Goal: Task Accomplishment & Management: Complete application form

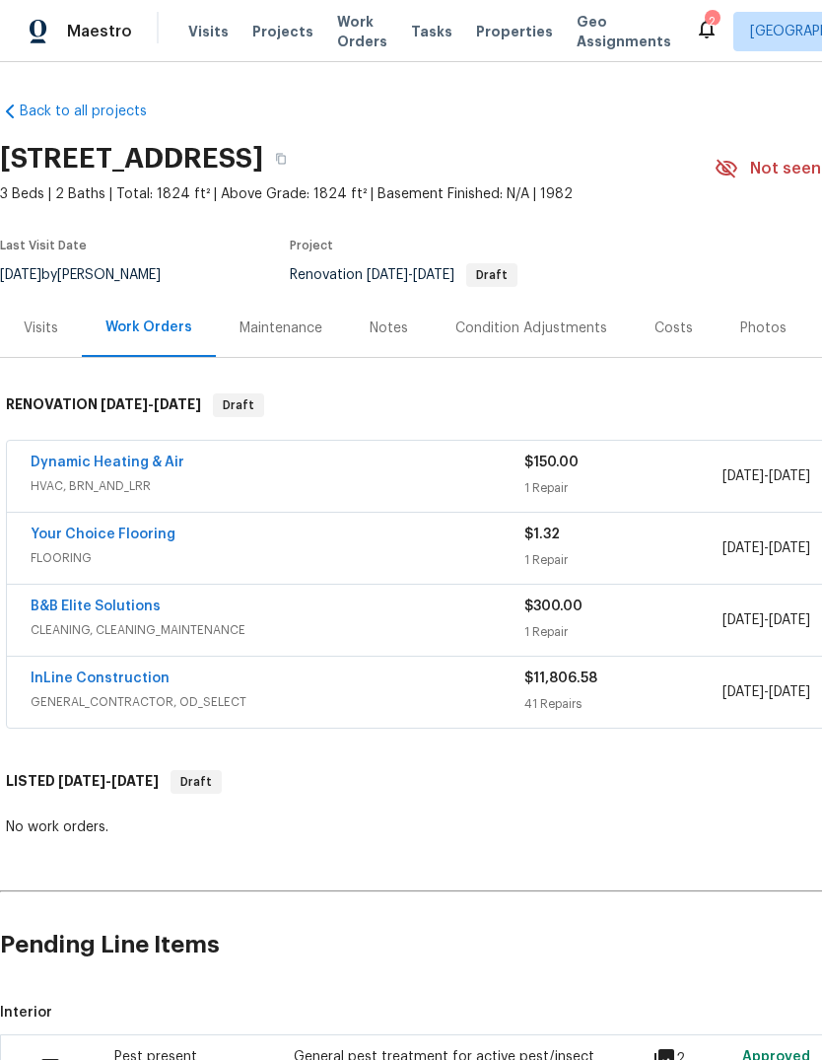
click at [76, 672] on link "InLine Construction" at bounding box center [100, 678] width 139 height 14
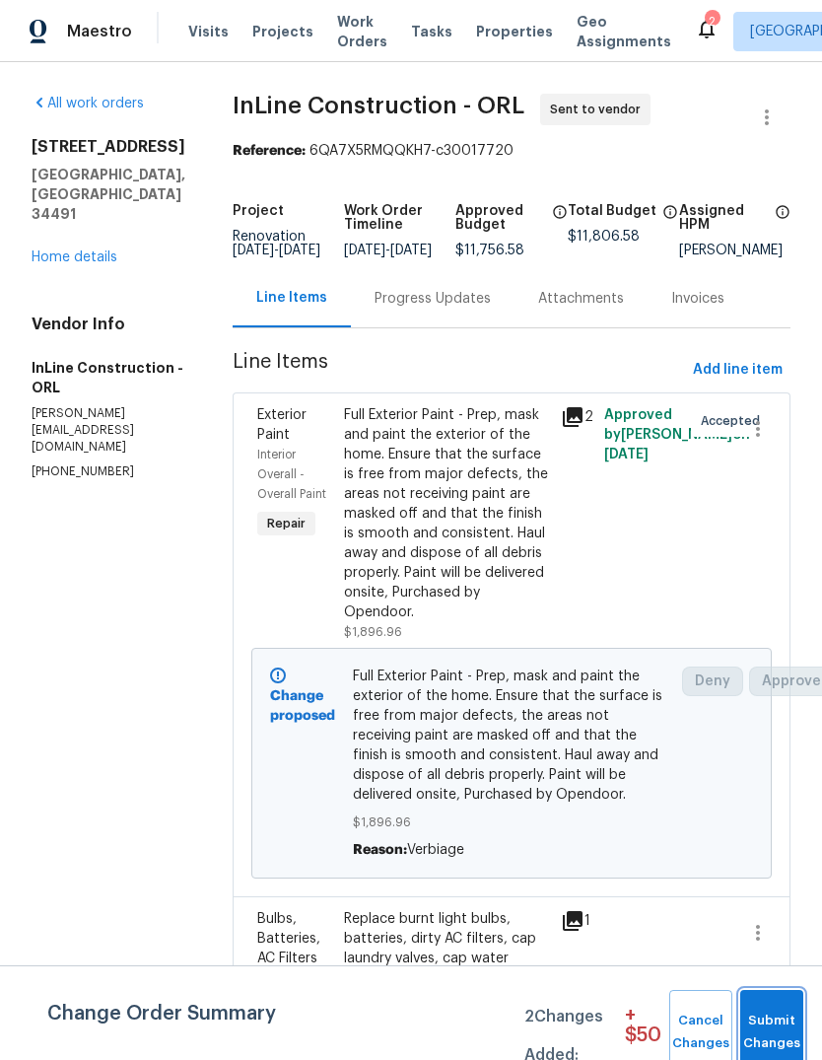
click at [742, 1016] on button "Submit Changes" at bounding box center [771, 1032] width 63 height 85
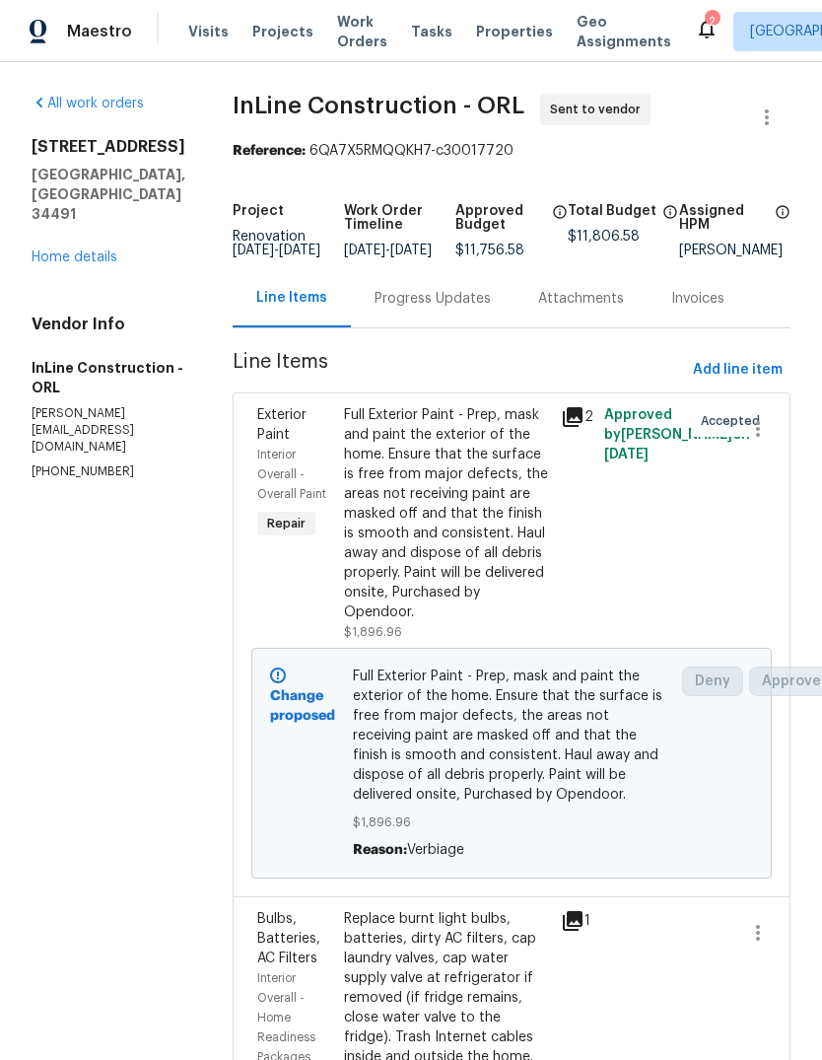
click at [453, 309] on div "Progress Updates" at bounding box center [433, 299] width 116 height 20
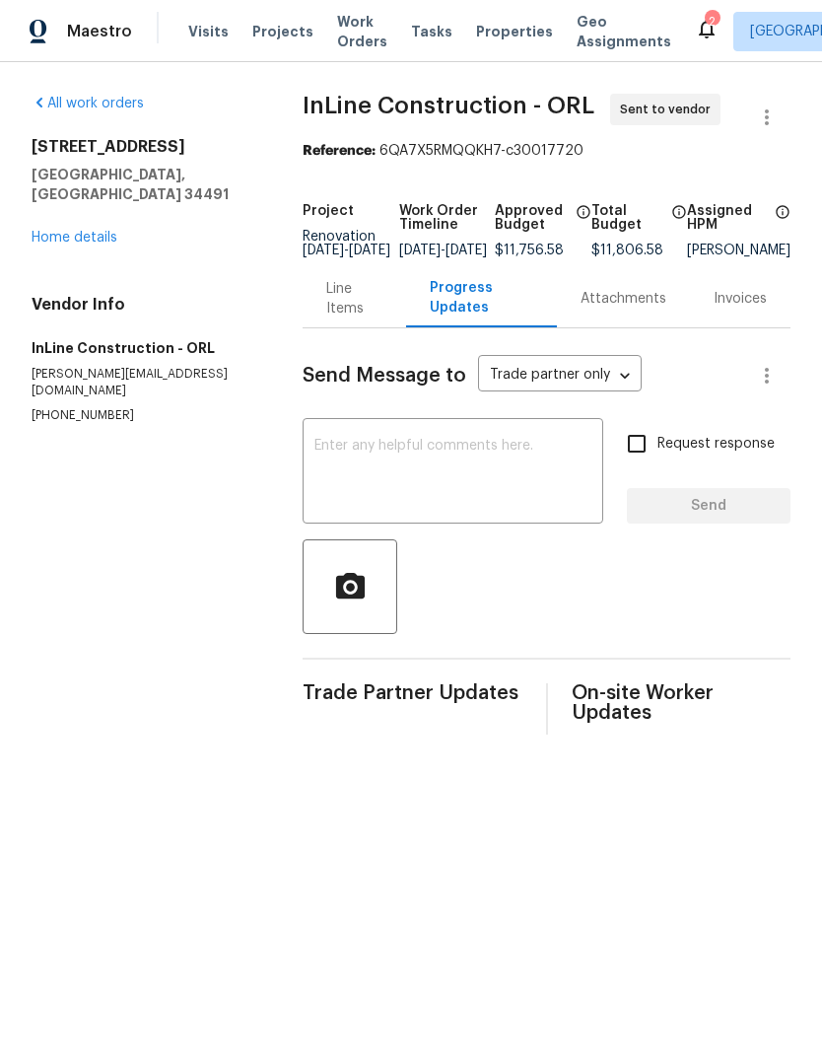
click at [435, 447] on div "x ​" at bounding box center [453, 473] width 301 height 101
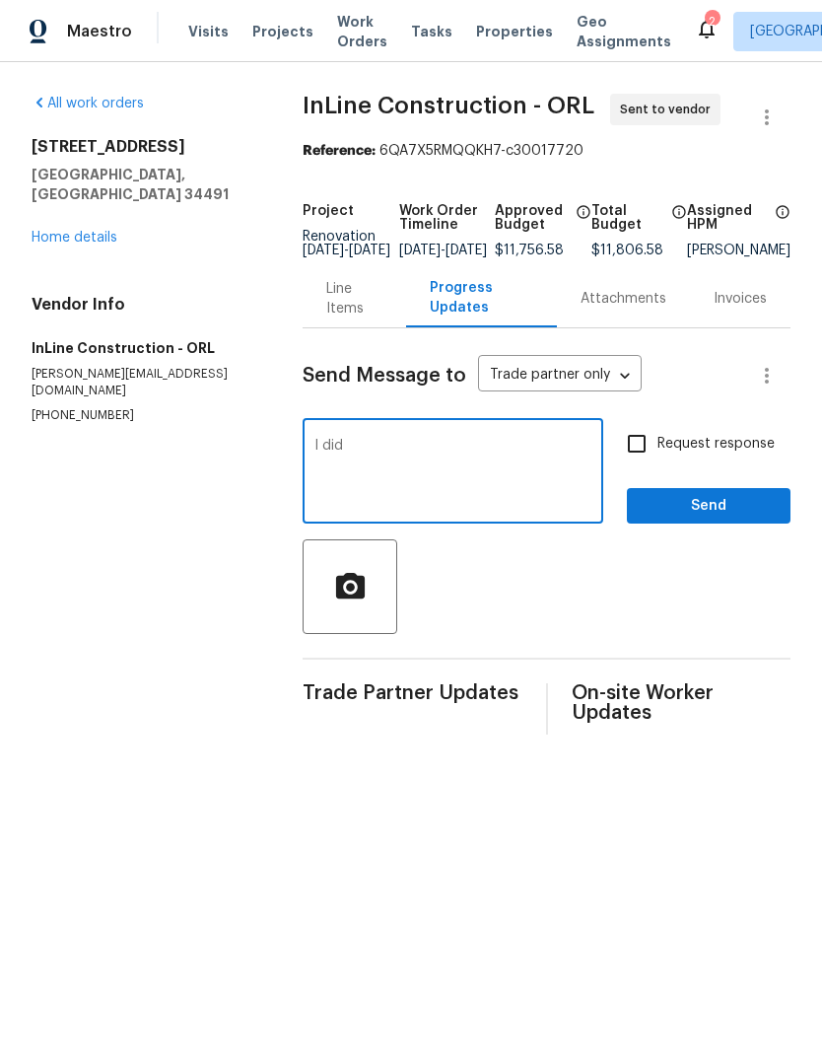
type textarea "I"
click at [59, 231] on link "Home details" at bounding box center [75, 238] width 86 height 14
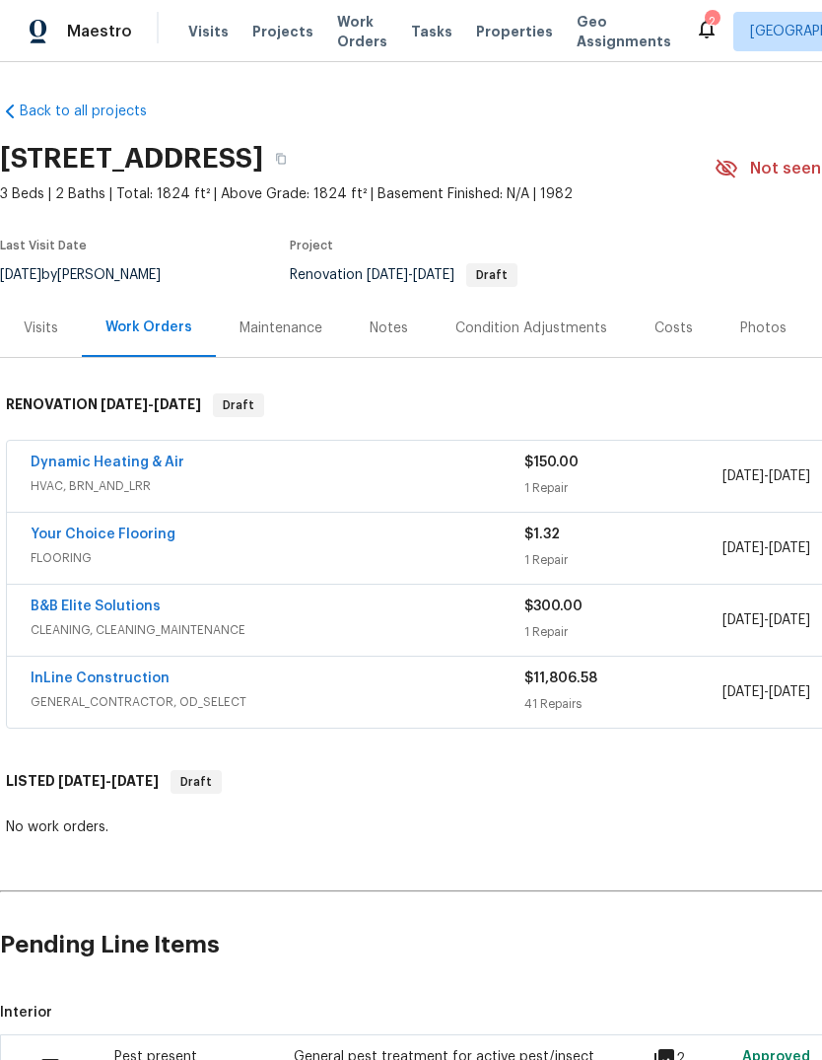
click at [65, 455] on link "Dynamic Heating & Air" at bounding box center [108, 462] width 154 height 14
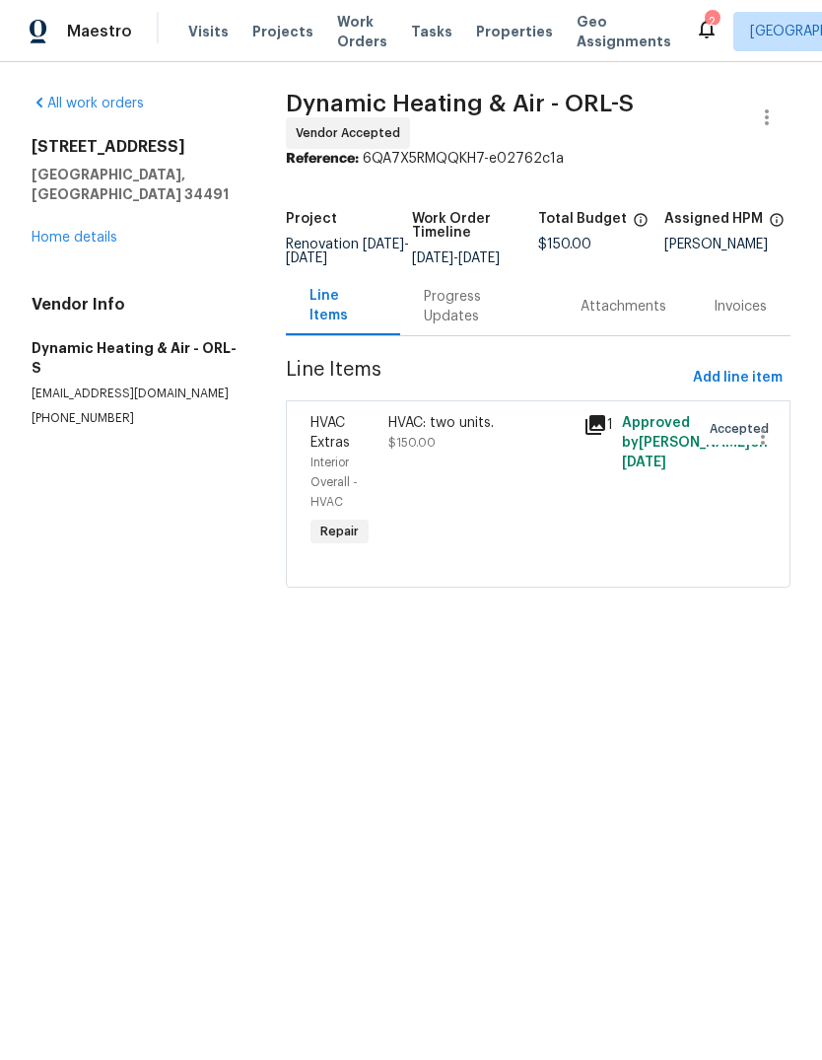
click at [57, 231] on link "Home details" at bounding box center [75, 238] width 86 height 14
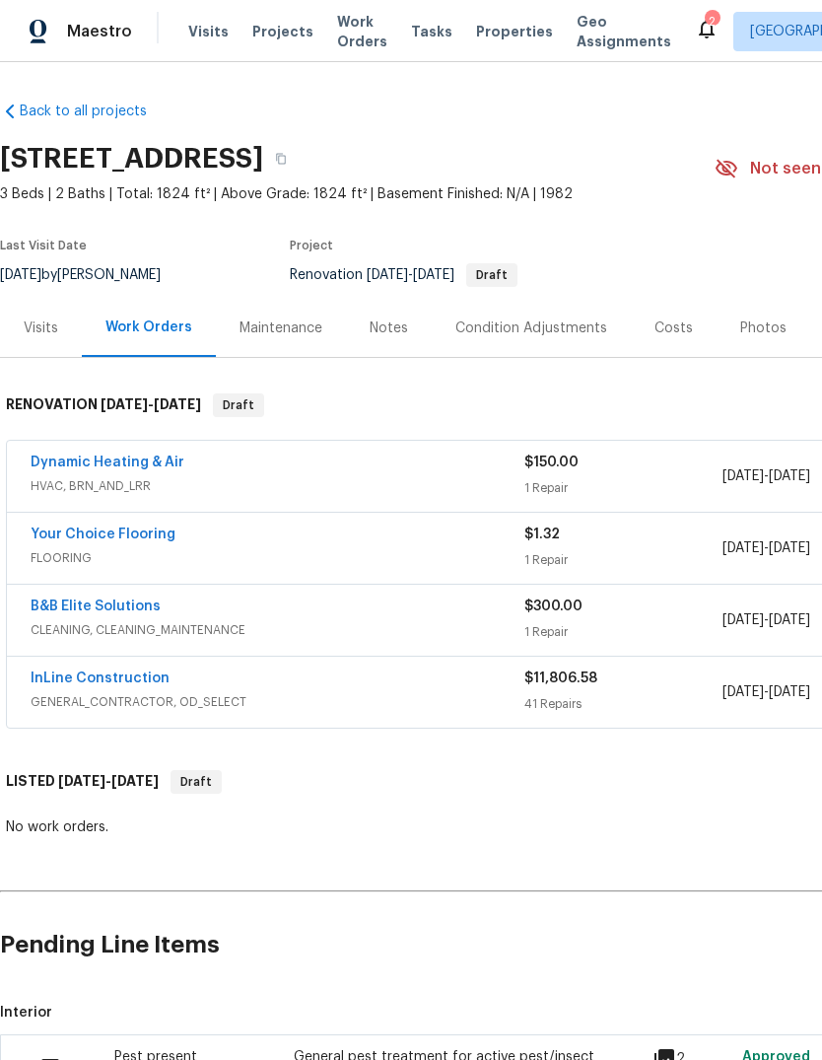
click at [67, 672] on link "InLine Construction" at bounding box center [100, 678] width 139 height 14
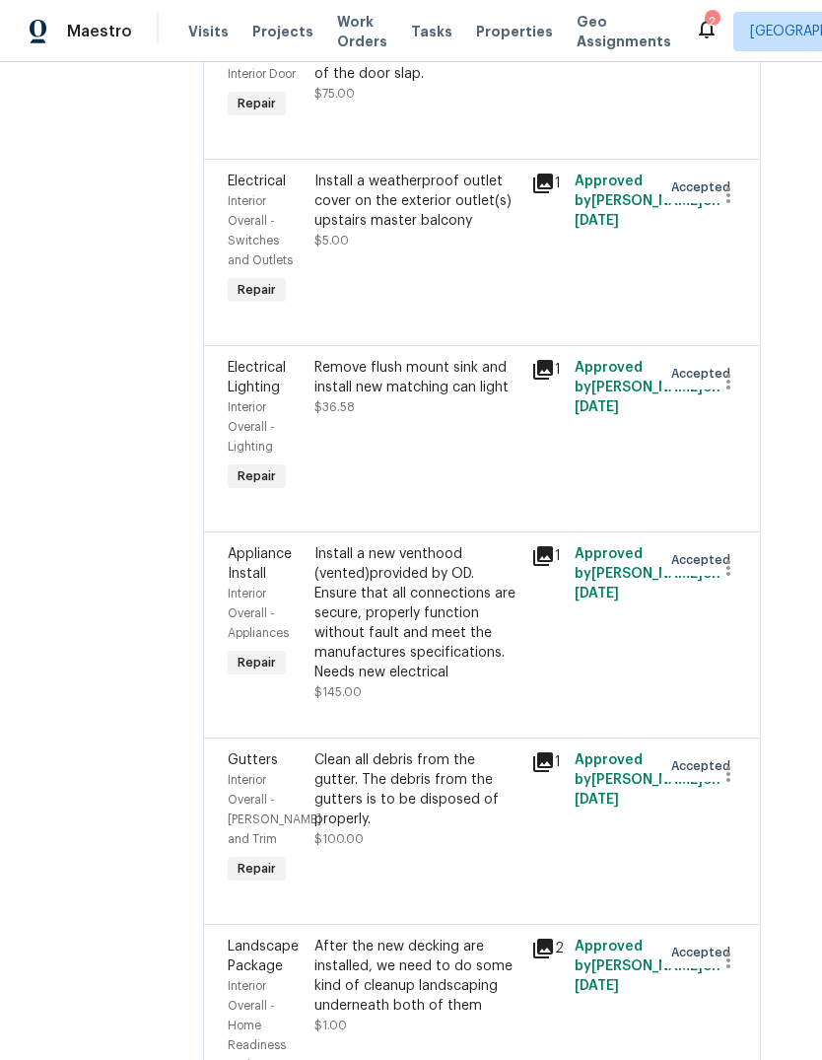
scroll to position [5932, 30]
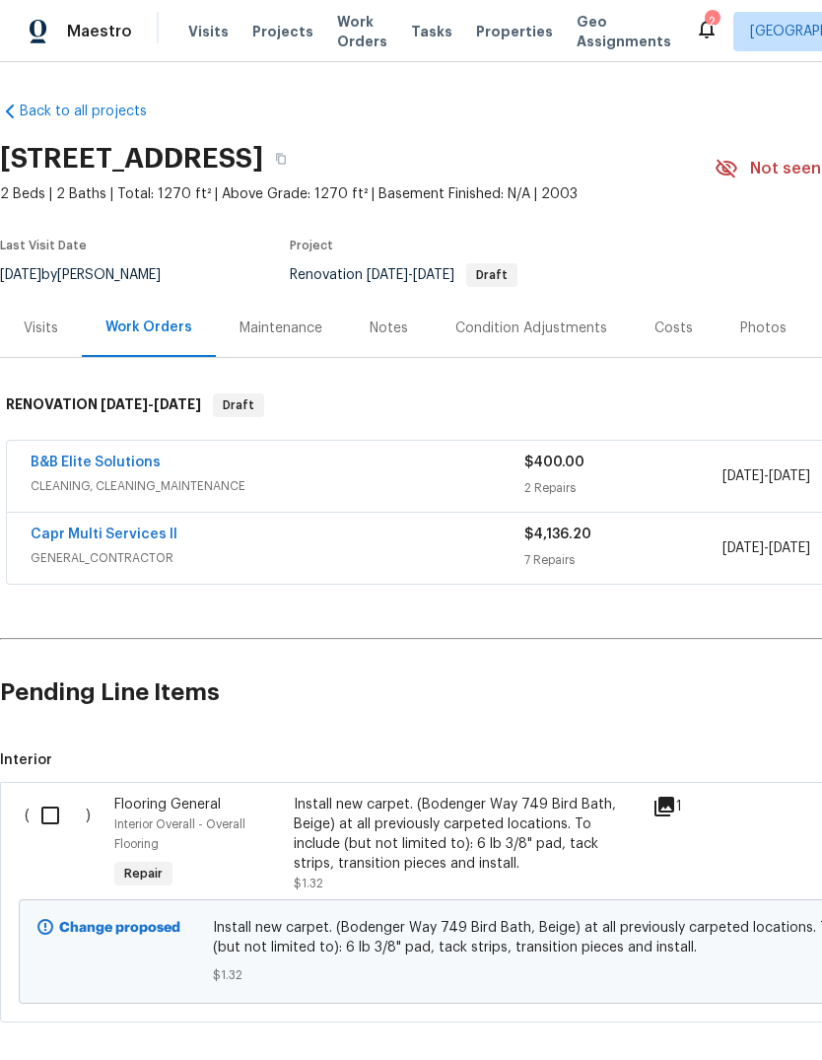
click at [56, 821] on input "checkbox" at bounding box center [58, 814] width 56 height 41
checkbox input "true"
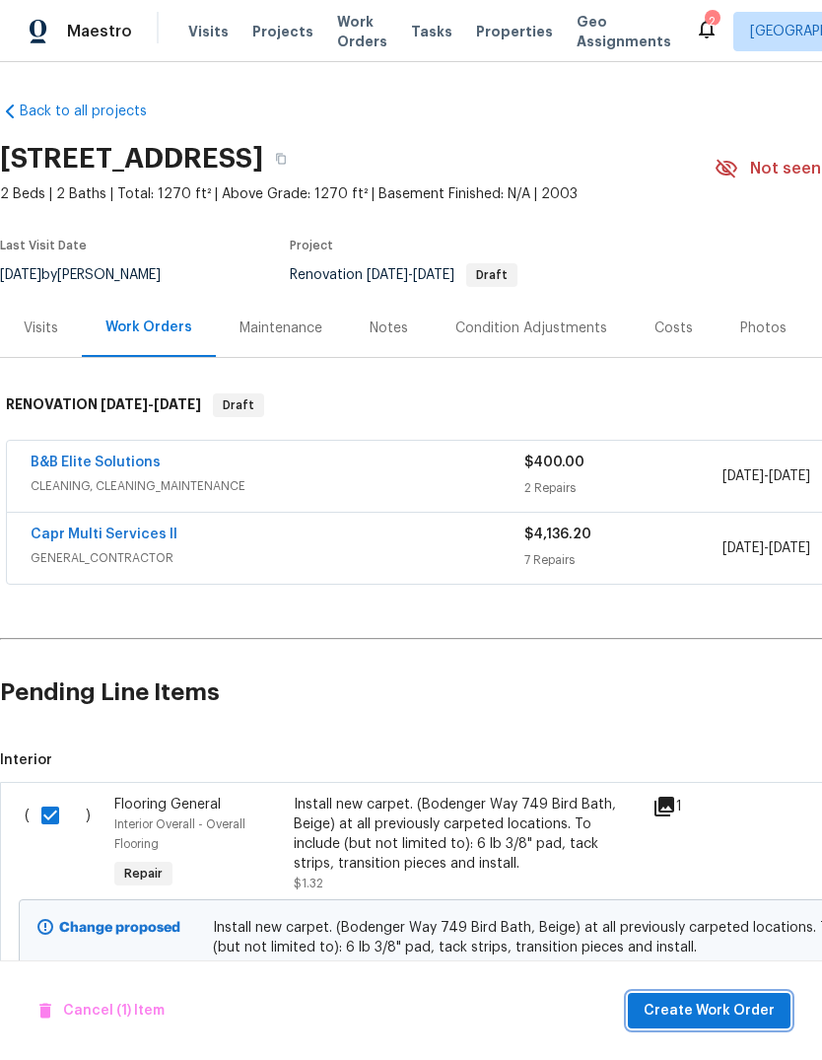
click at [743, 997] on button "Create Work Order" at bounding box center [709, 1011] width 163 height 36
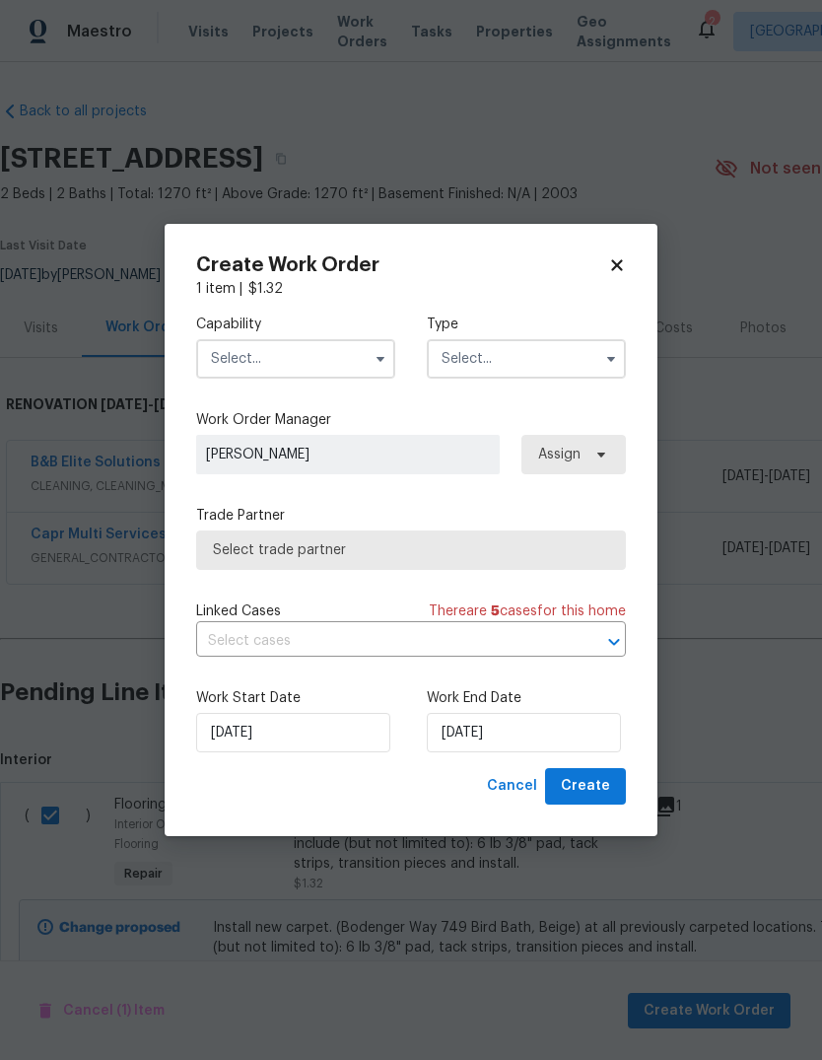
click at [227, 357] on input "text" at bounding box center [295, 358] width 199 height 39
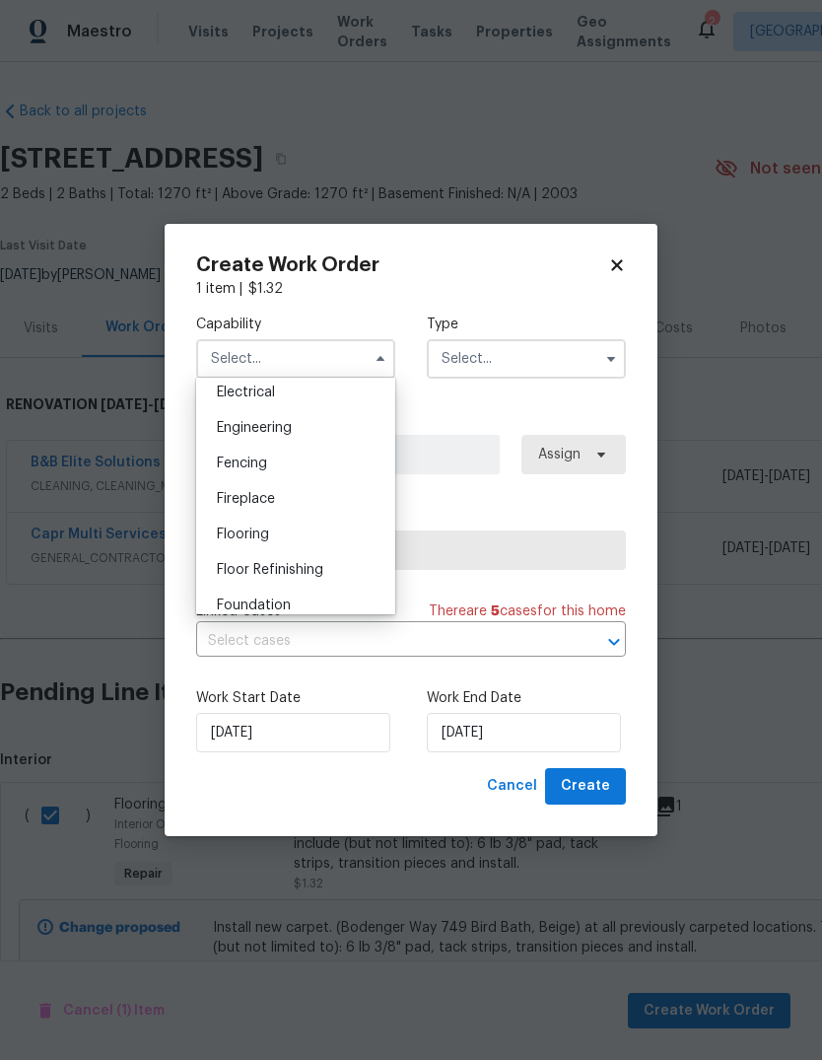
scroll to position [632, 0]
click at [229, 534] on span "Flooring" at bounding box center [243, 533] width 52 height 14
type input "Flooring"
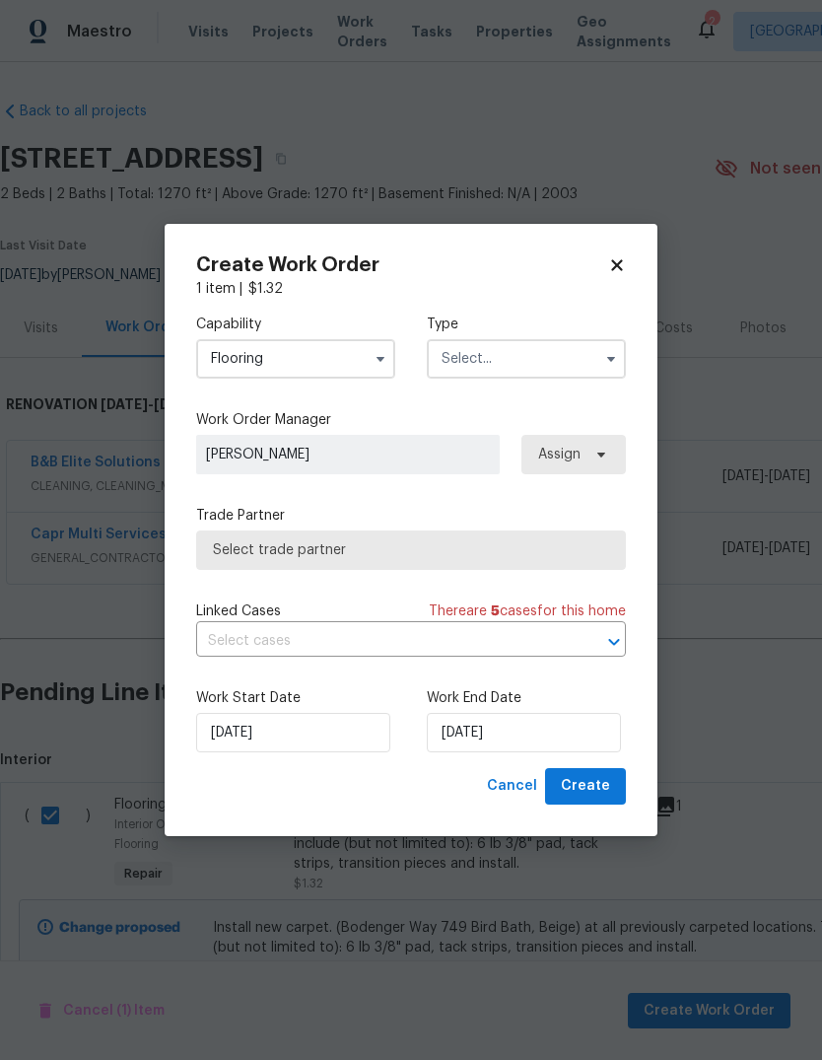
click at [568, 356] on input "text" at bounding box center [526, 358] width 199 height 39
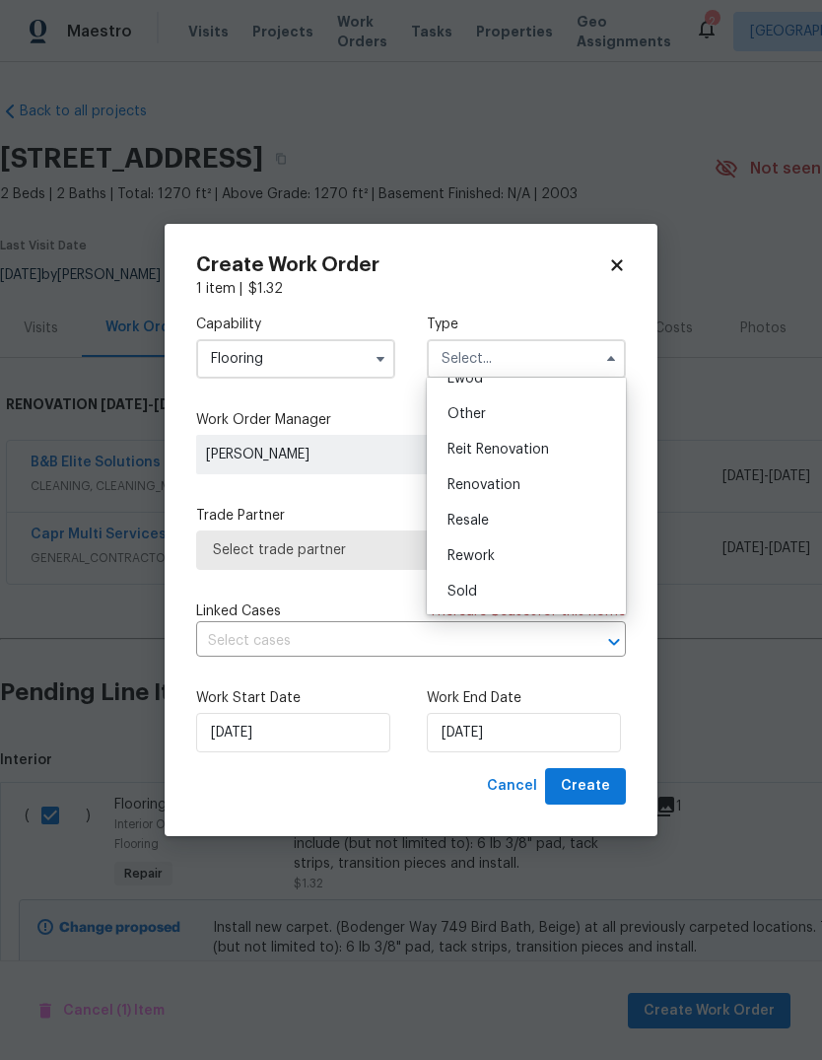
scroll to position [235, 0]
click at [550, 494] on div "Renovation" at bounding box center [526, 484] width 189 height 35
type input "Renovation"
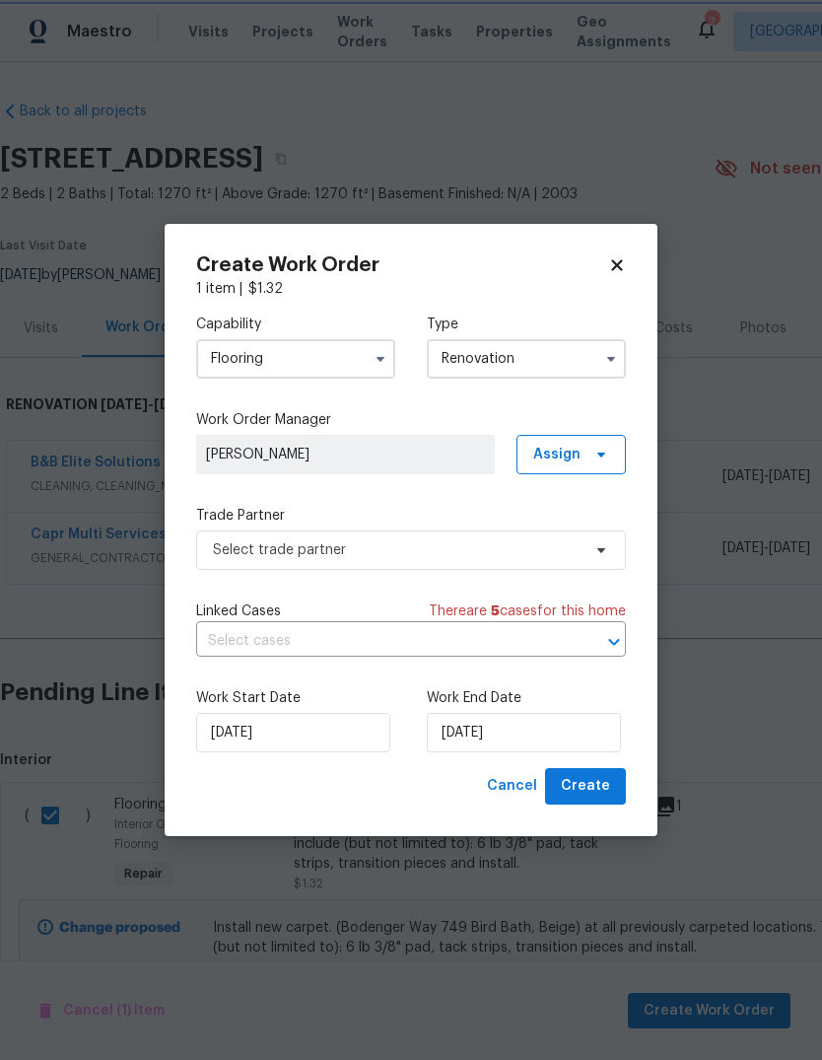
scroll to position [0, 0]
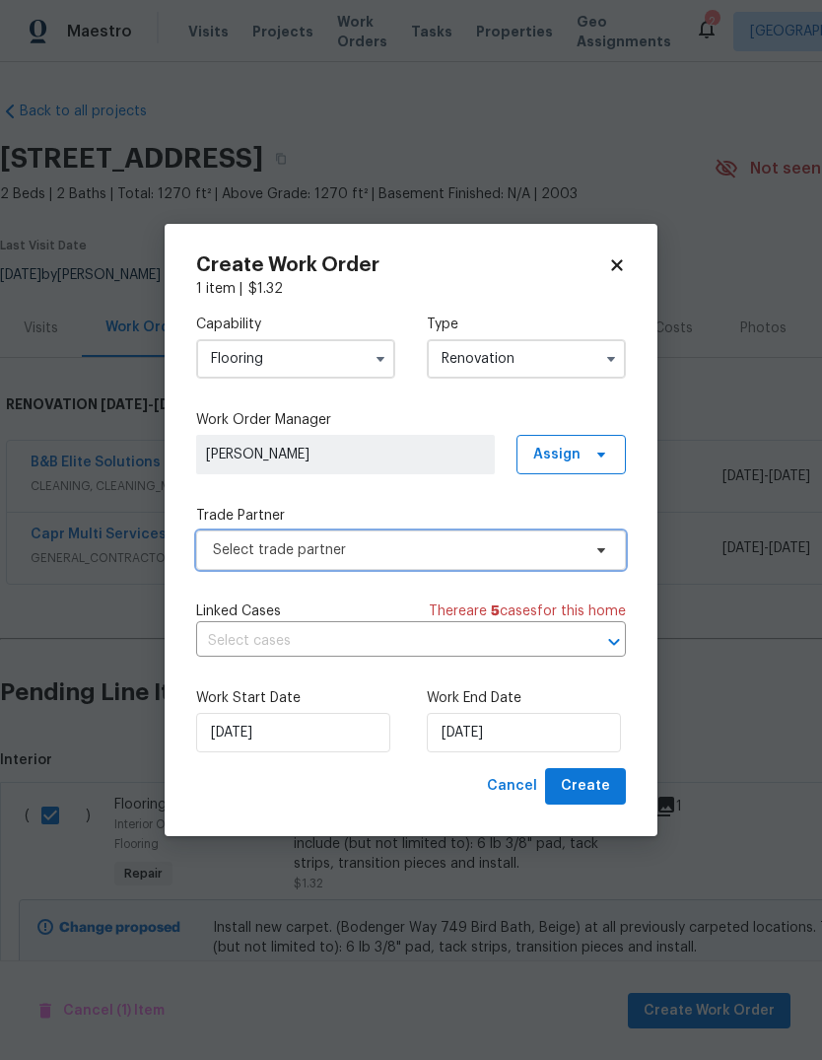
click at [574, 560] on span "Select trade partner" at bounding box center [411, 549] width 430 height 39
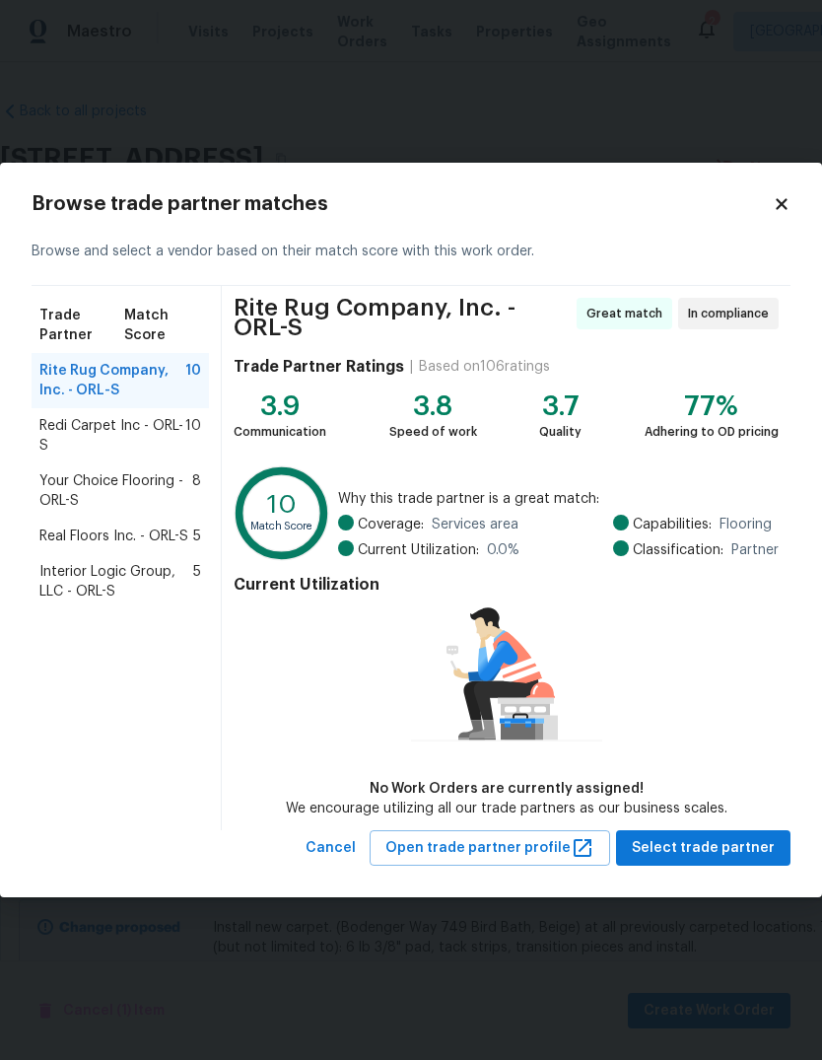
click at [47, 420] on span "Redi Carpet Inc - ORL-S" at bounding box center [112, 435] width 146 height 39
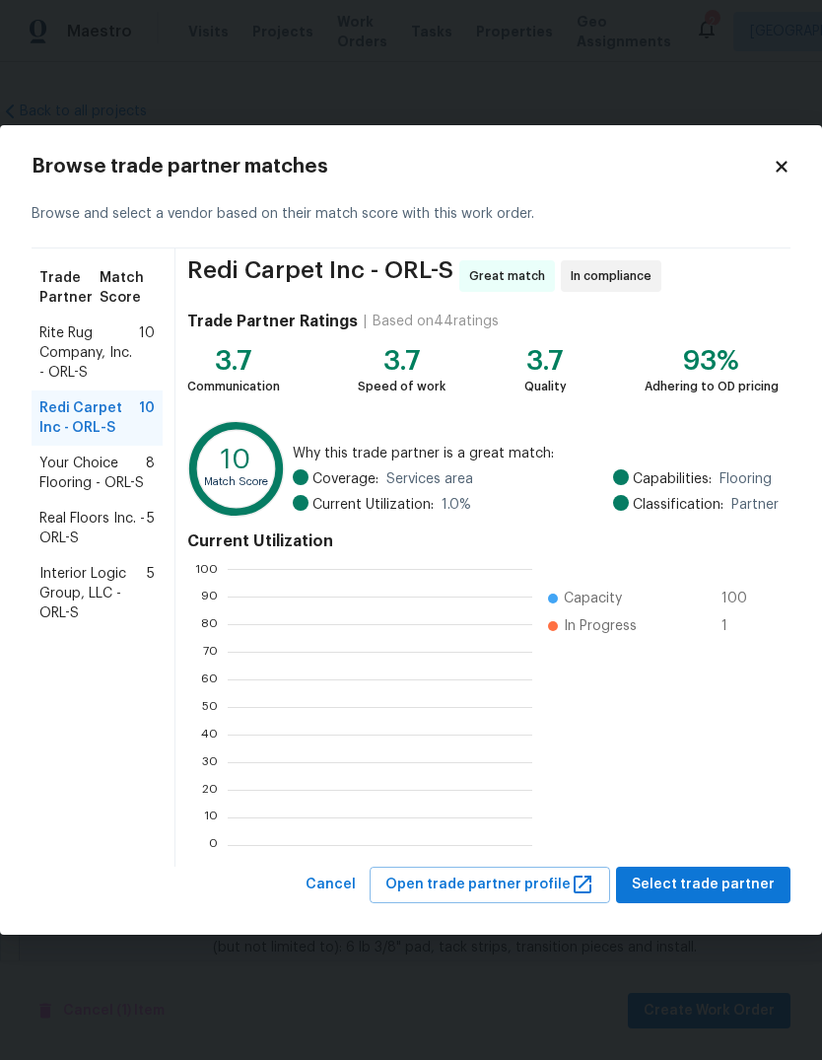
scroll to position [276, 305]
click at [58, 468] on span "Your Choice Flooring - ORL-S" at bounding box center [92, 472] width 106 height 39
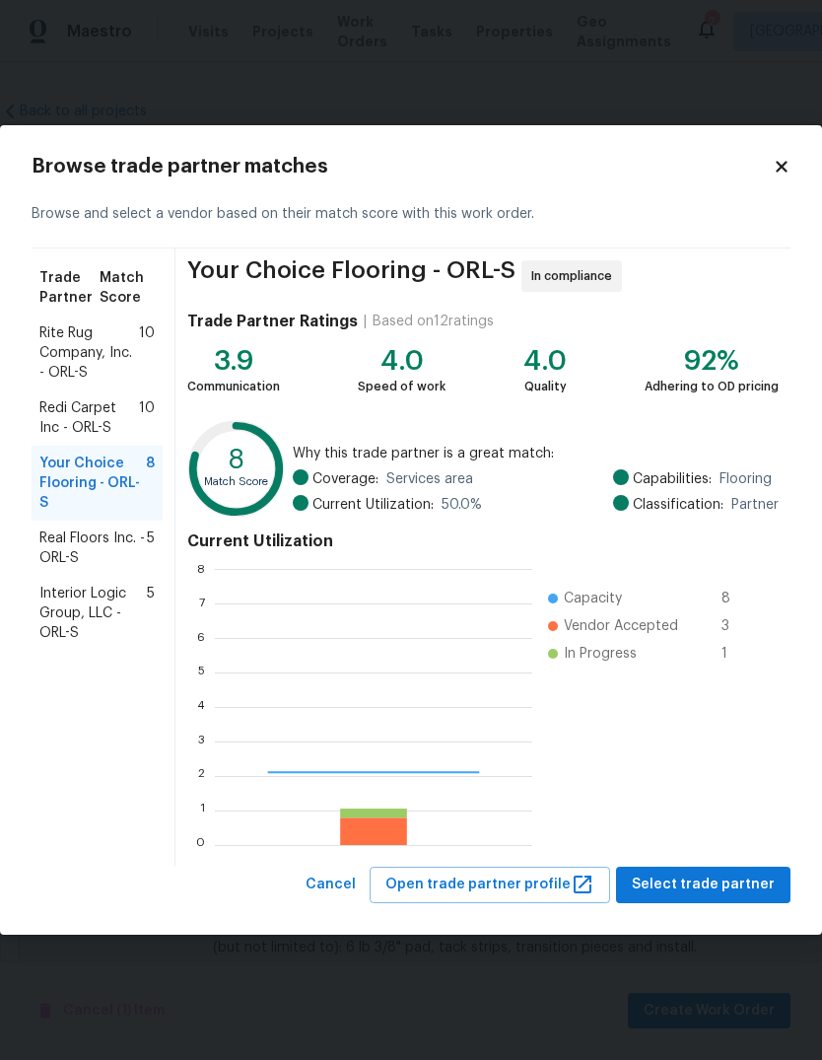
scroll to position [276, 317]
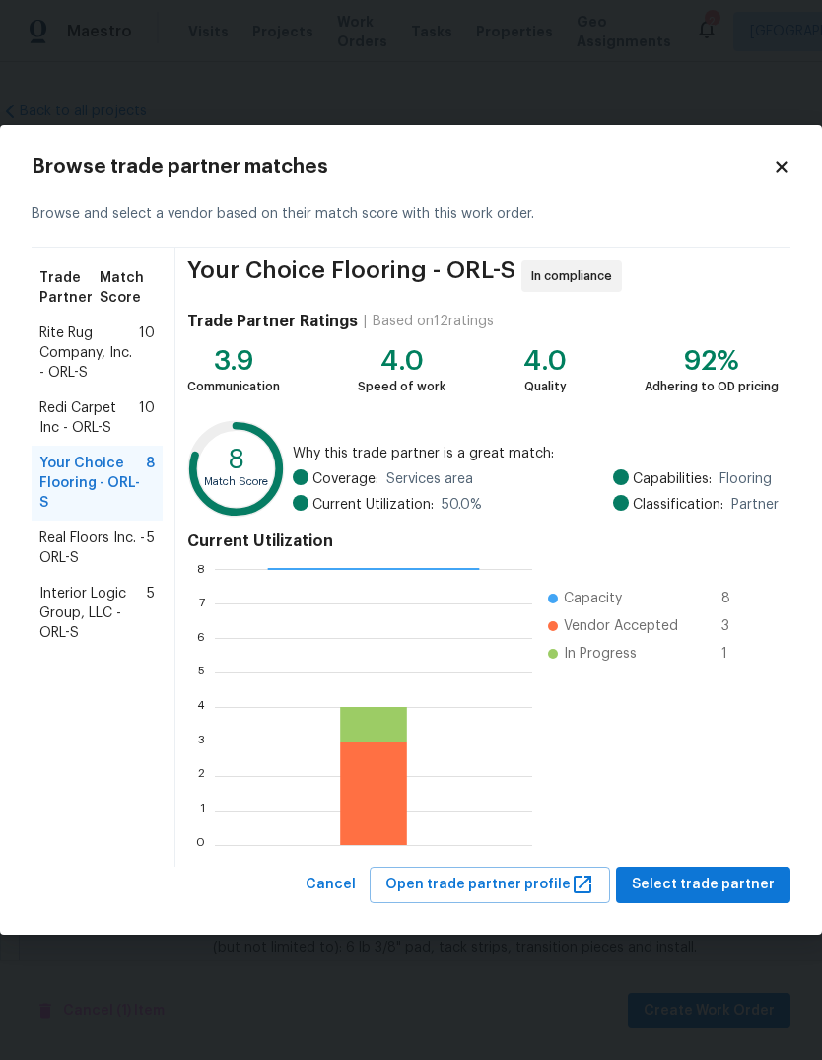
click at [64, 541] on span "Real Floors Inc. - ORL-S" at bounding box center [92, 547] width 107 height 39
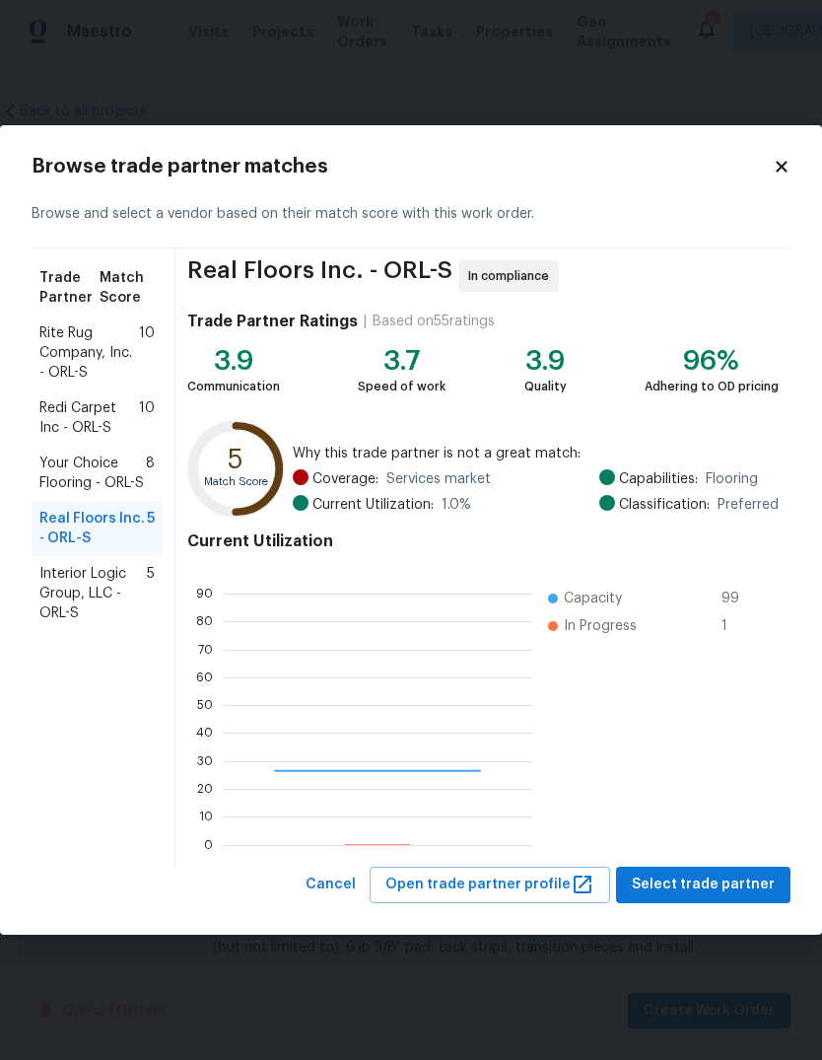
scroll to position [276, 310]
click at [67, 465] on span "Your Choice Flooring - ORL-S" at bounding box center [92, 472] width 106 height 39
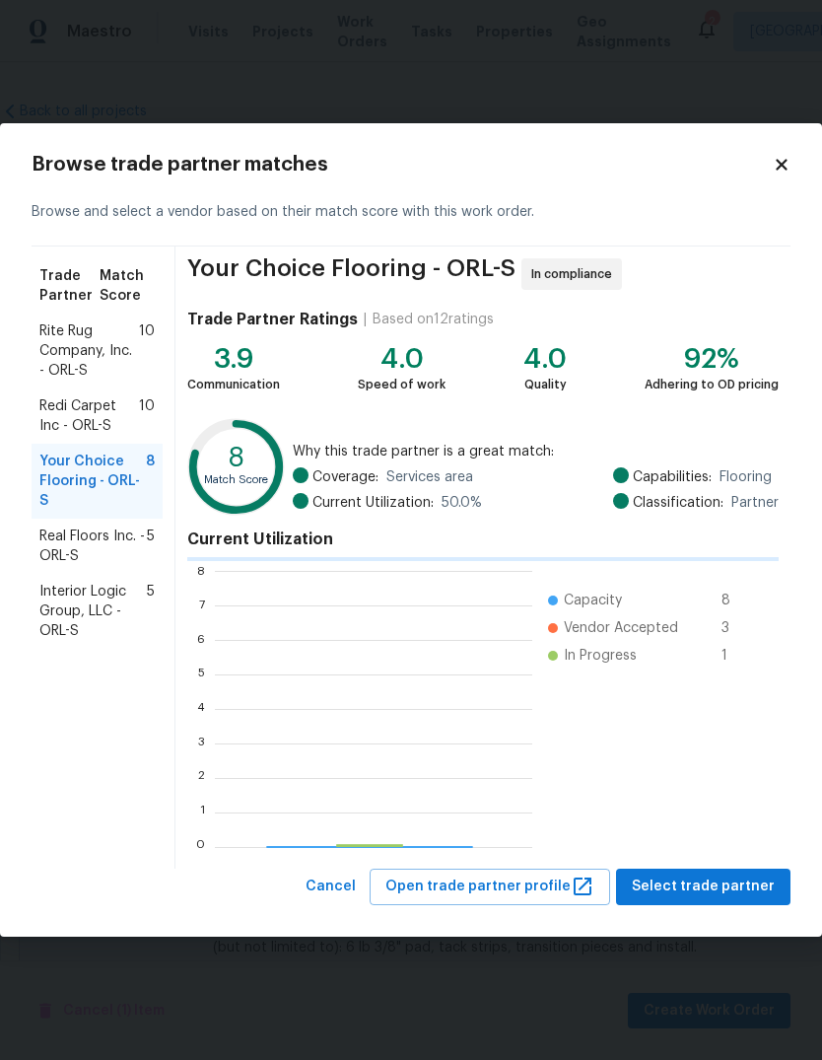
scroll to position [276, 317]
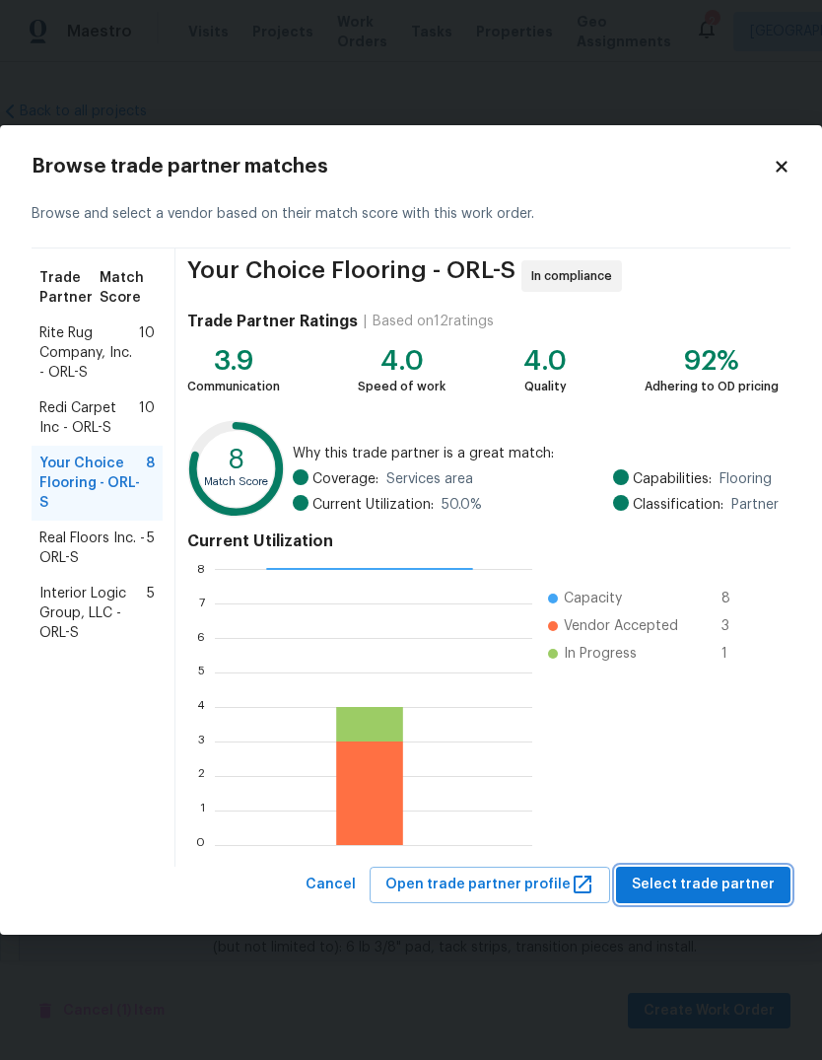
click at [744, 880] on span "Select trade partner" at bounding box center [703, 884] width 143 height 25
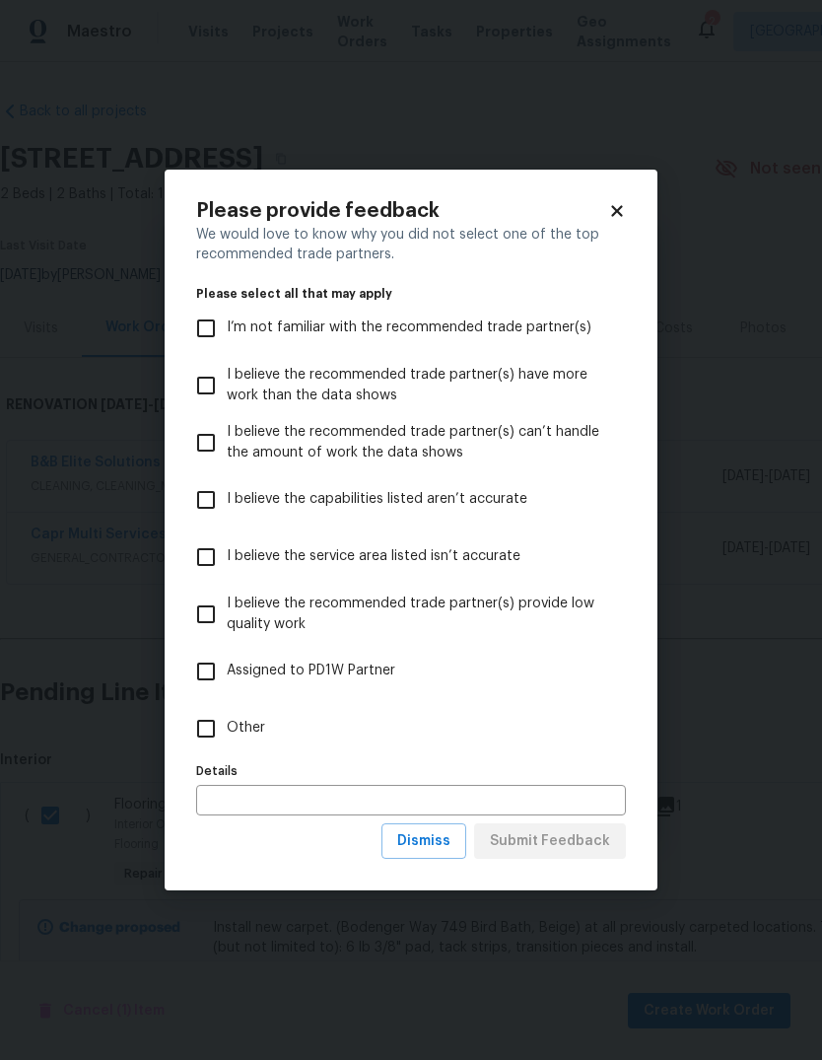
click at [204, 740] on input "Other" at bounding box center [205, 728] width 41 height 41
checkbox input "true"
click at [611, 834] on button "Submit Feedback" at bounding box center [550, 841] width 152 height 36
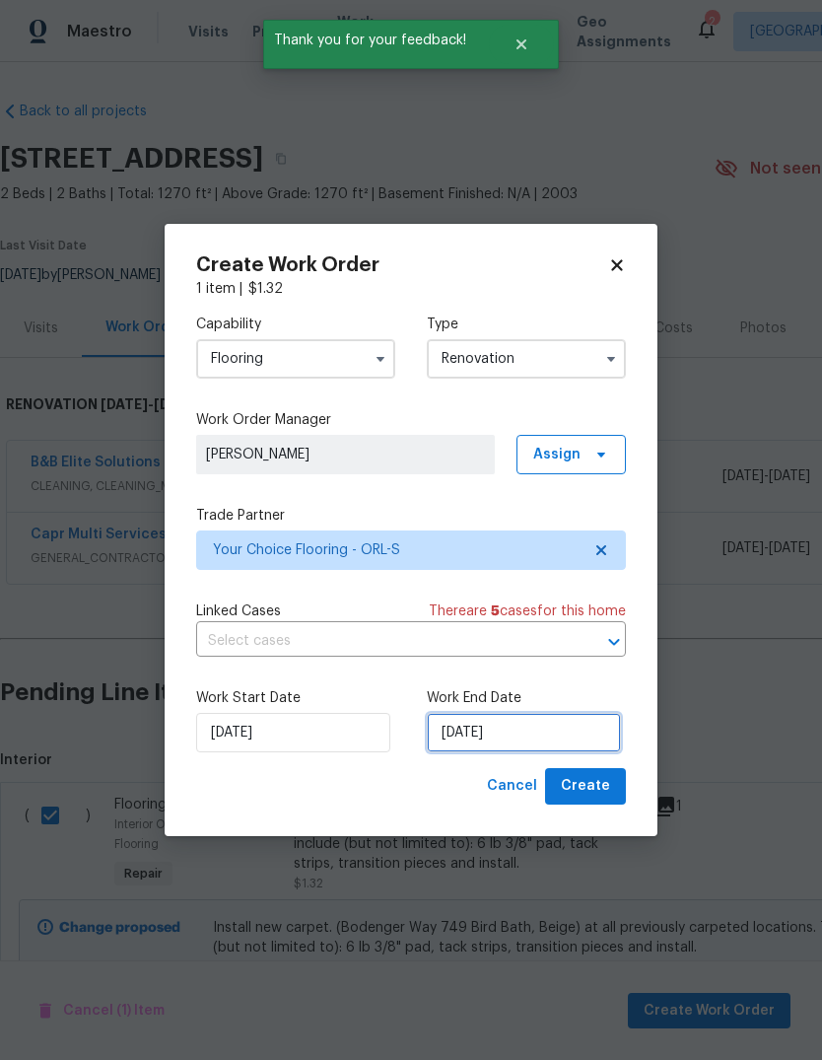
click at [559, 717] on input "[DATE]" at bounding box center [524, 732] width 194 height 39
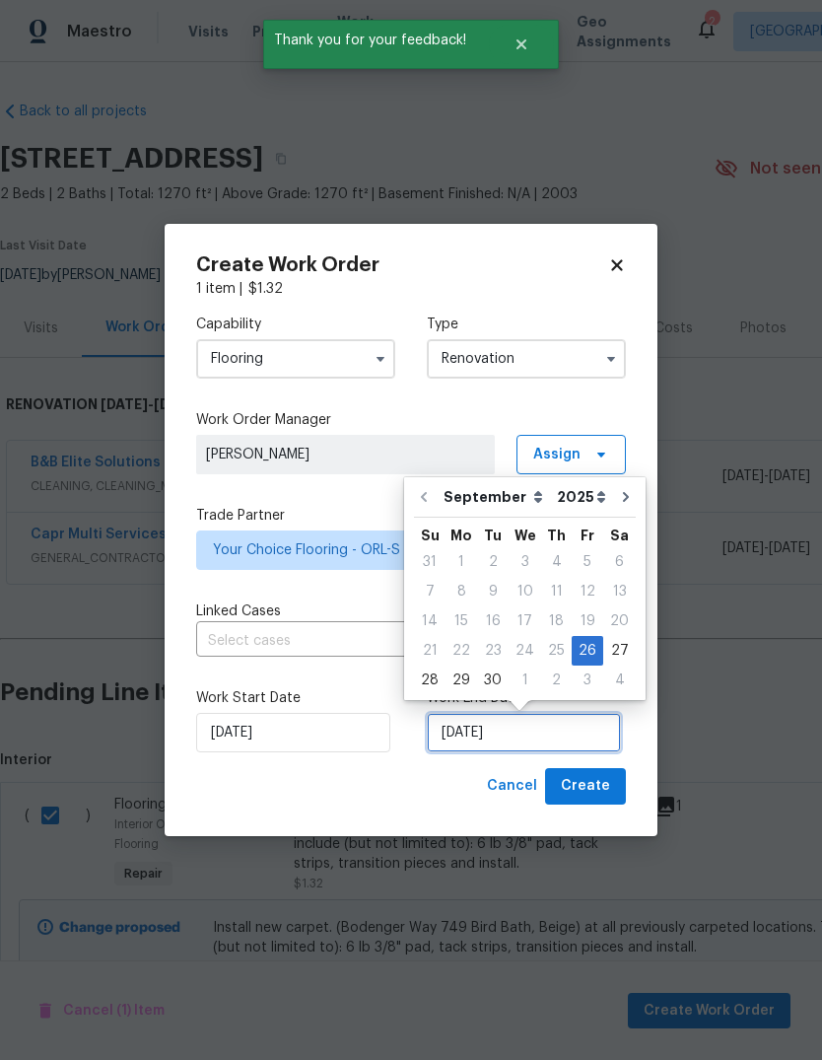
scroll to position [15, 0]
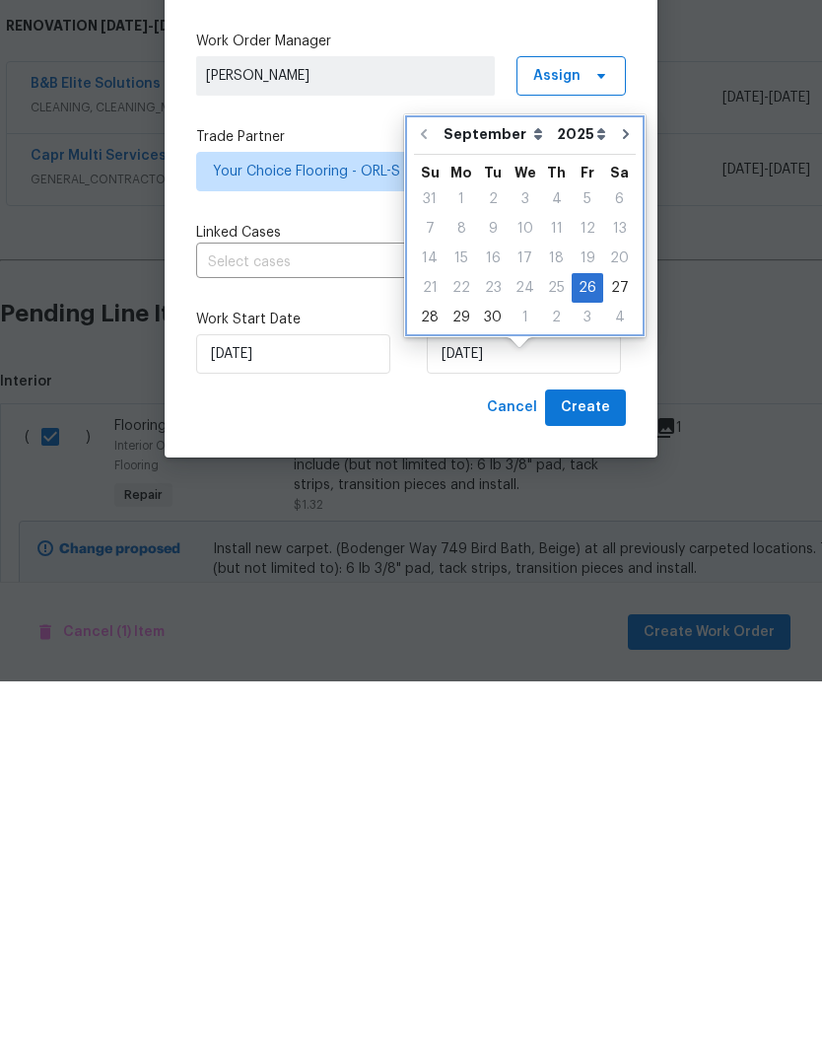
click at [618, 505] on icon "Go to next month" at bounding box center [626, 513] width 16 height 16
type input "[DATE]"
select select "9"
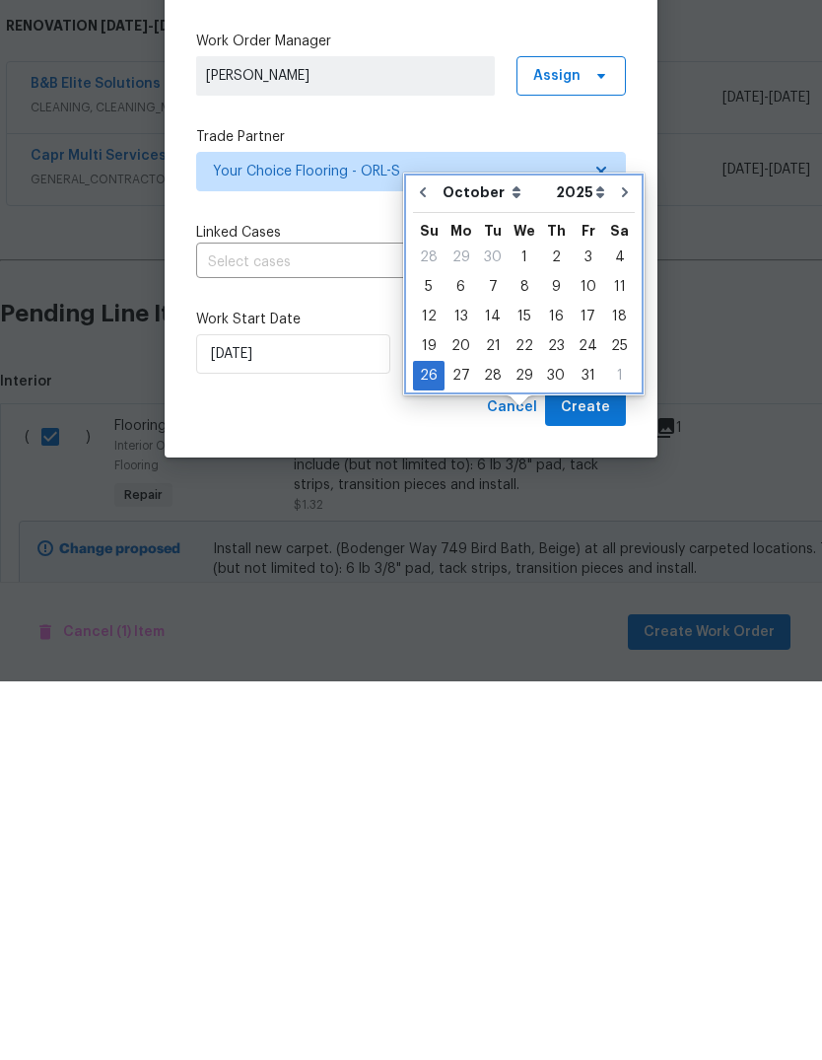
scroll to position [74, 0]
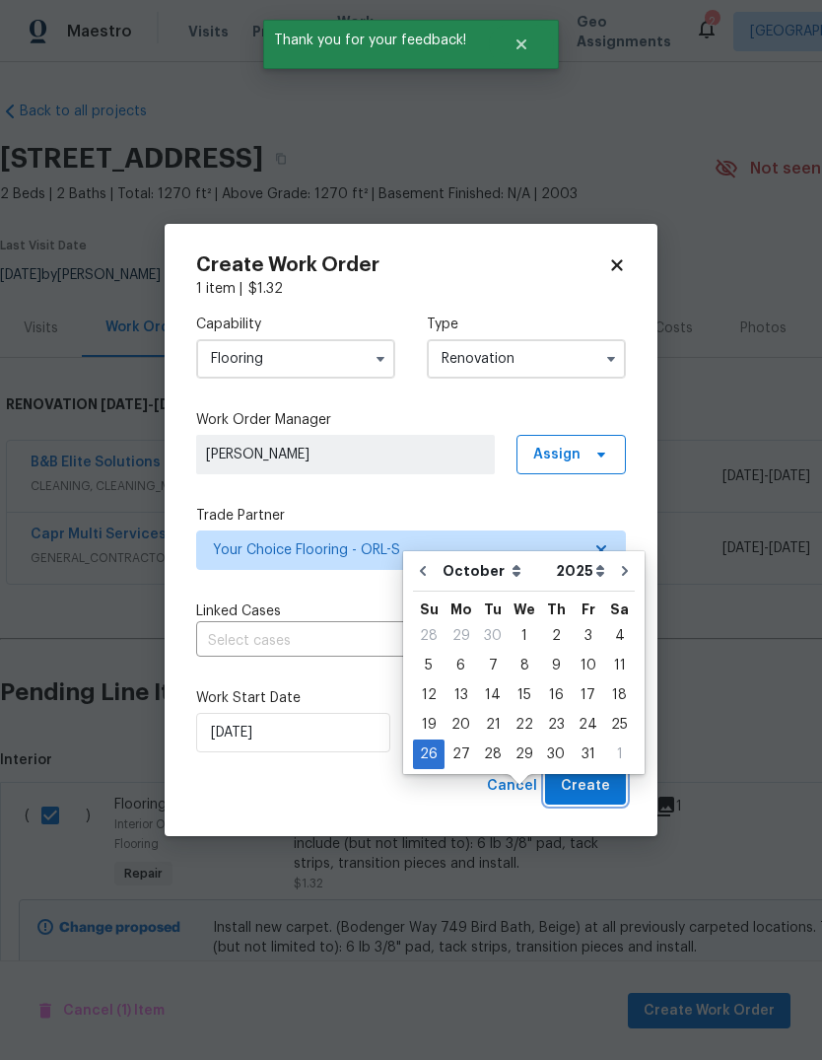
click at [604, 777] on span "Create" at bounding box center [585, 786] width 49 height 25
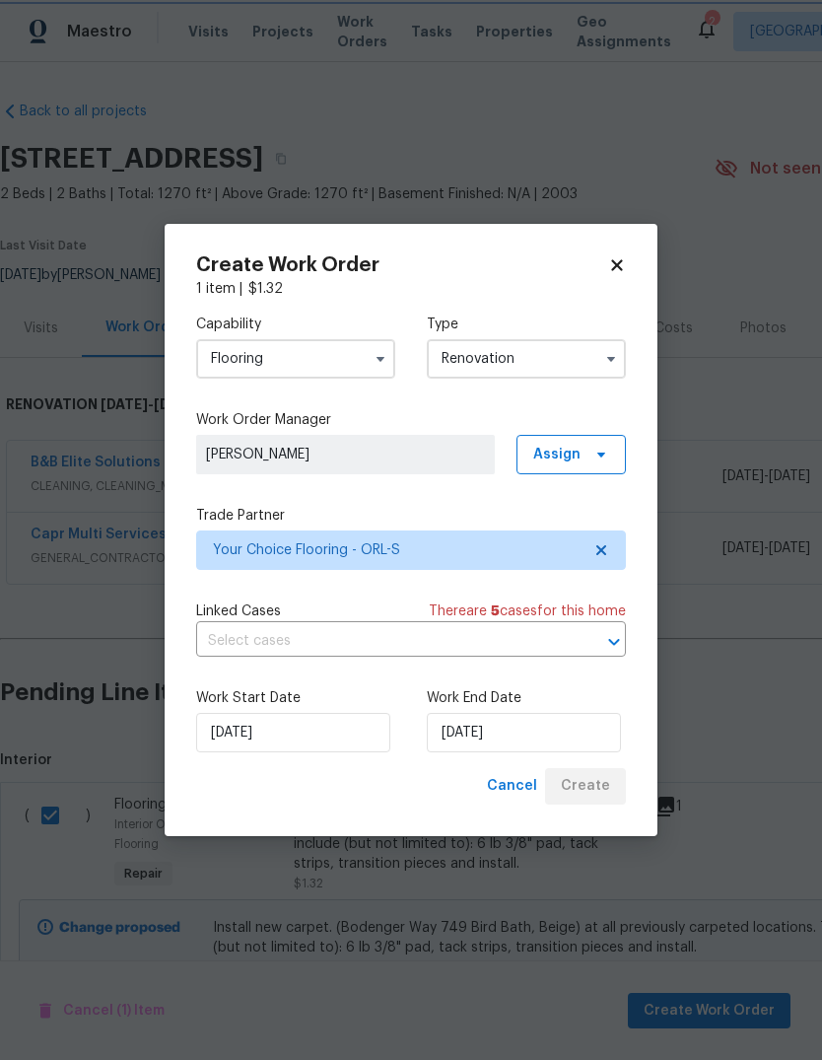
scroll to position [0, 0]
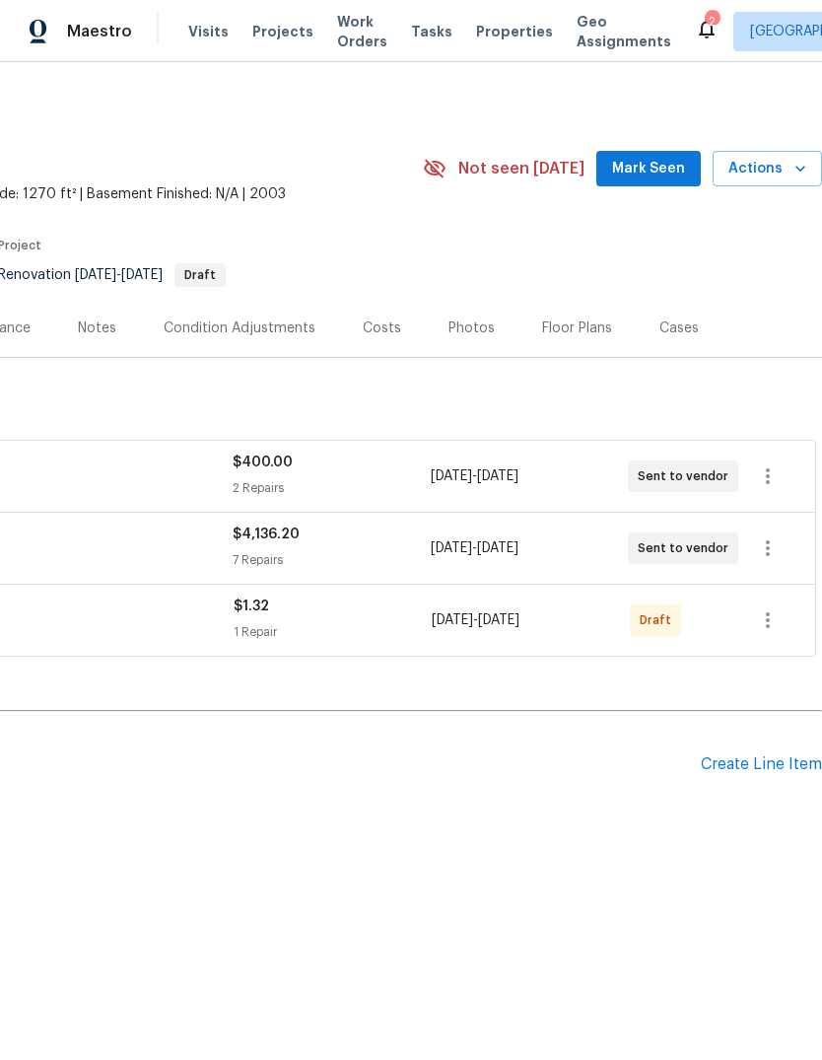
scroll to position [0, 292]
click at [770, 618] on icon "button" at bounding box center [768, 620] width 24 height 24
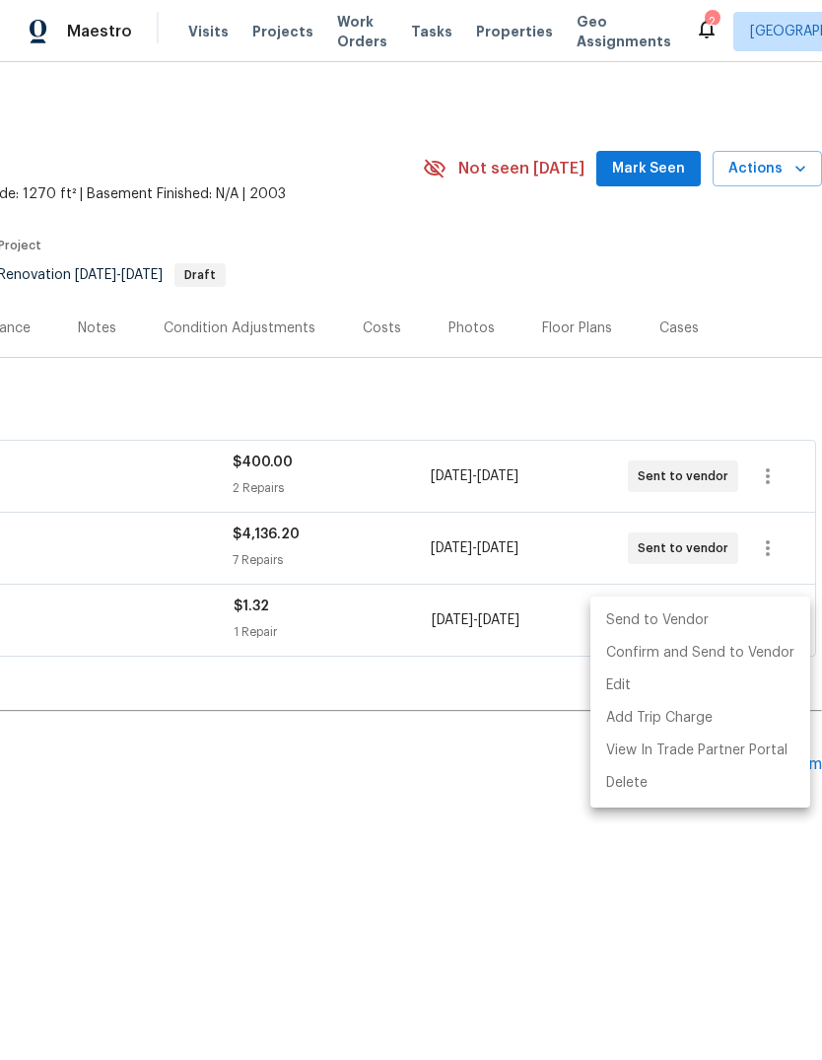
click at [739, 618] on li "Send to Vendor" at bounding box center [700, 620] width 220 height 33
click at [577, 855] on div at bounding box center [411, 530] width 822 height 1060
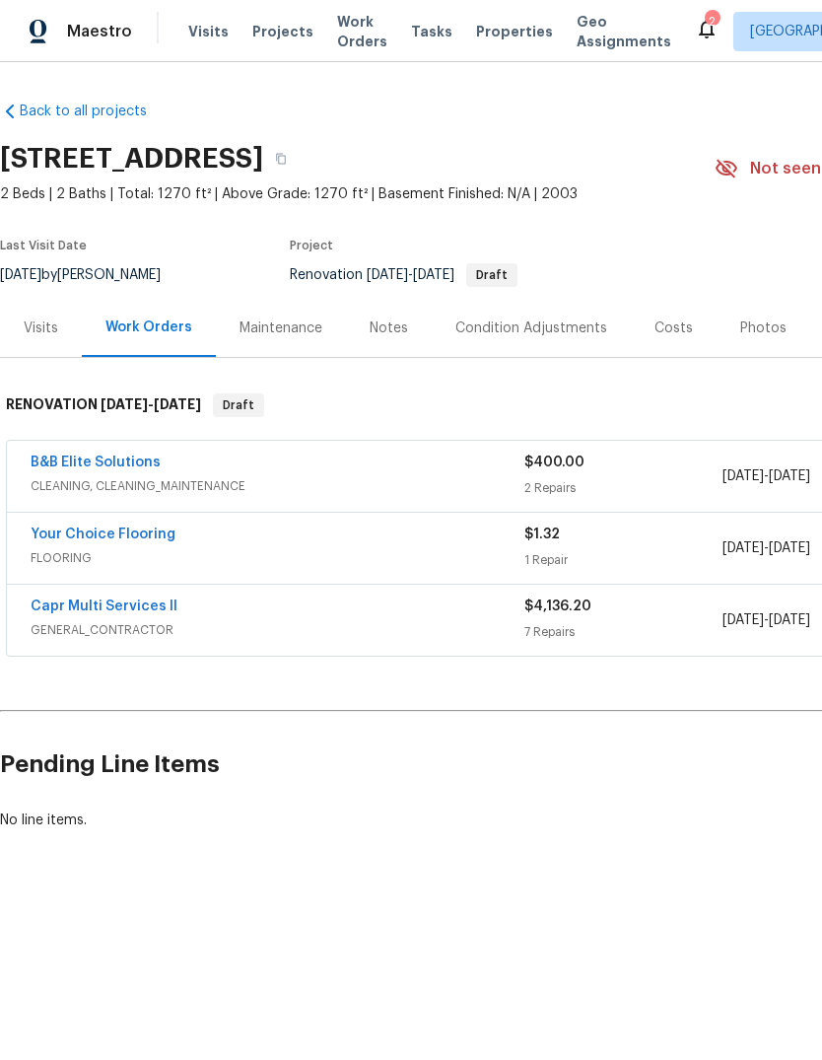
scroll to position [0, 0]
click at [64, 599] on link "Capr Multi Services ll" at bounding box center [104, 606] width 147 height 14
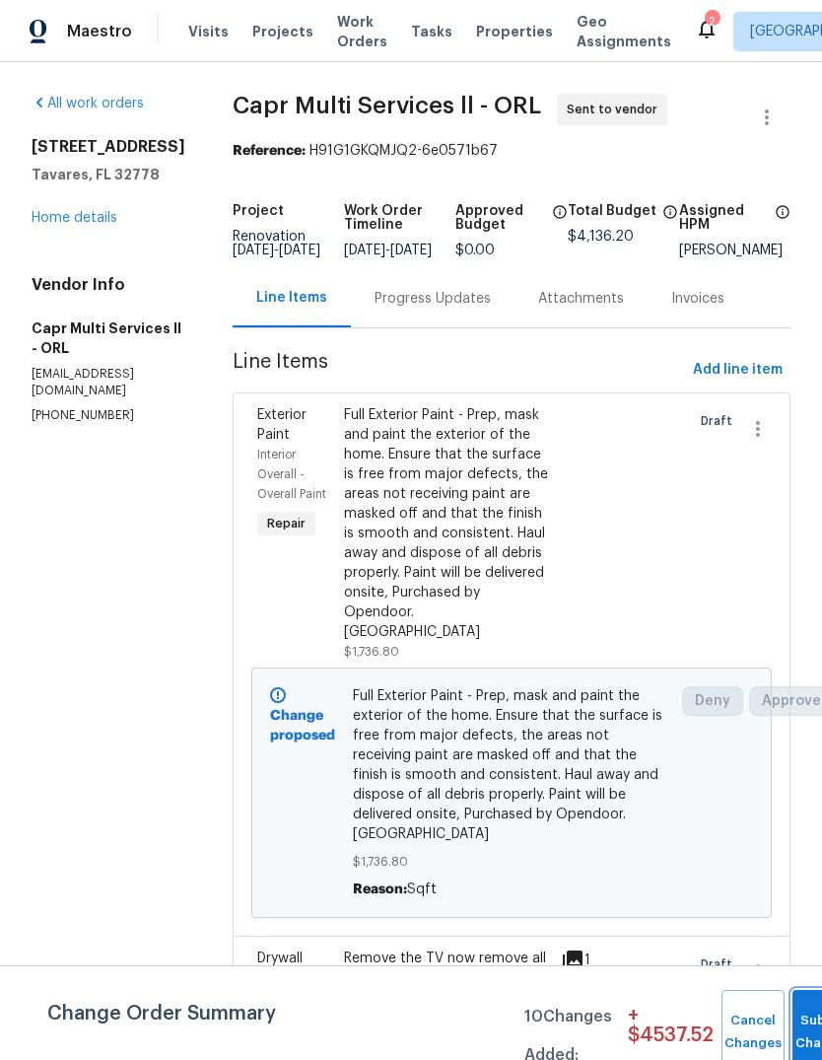
click at [793, 1024] on button "Submit Changes" at bounding box center [823, 1032] width 63 height 85
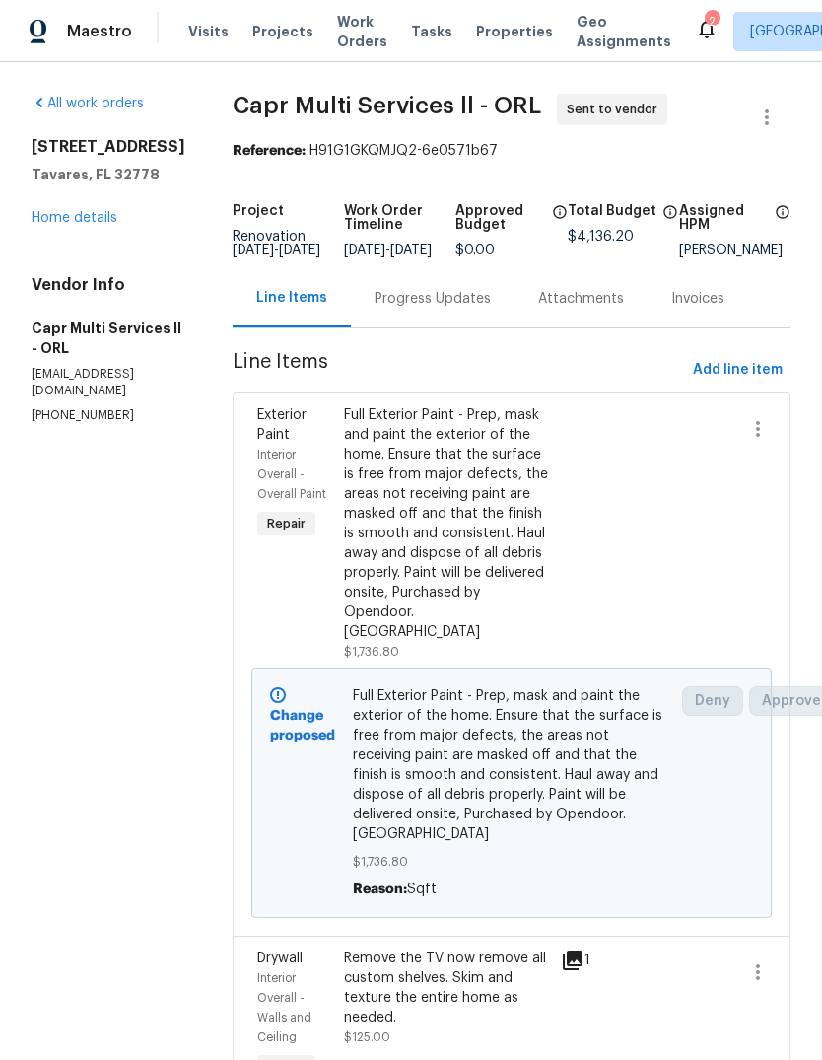
click at [64, 225] on link "Home details" at bounding box center [75, 218] width 86 height 14
